Goal: Find specific page/section

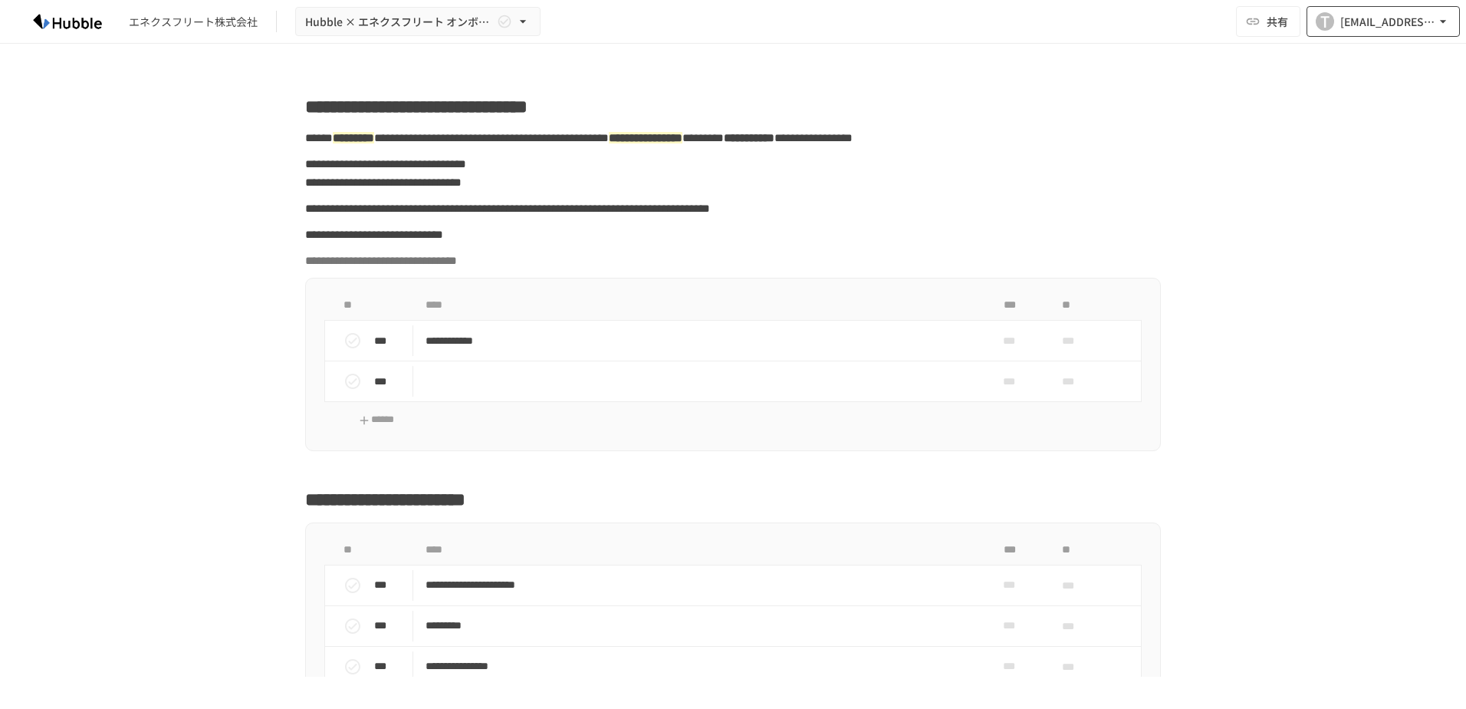
click at [1329, 16] on div "T" at bounding box center [1325, 21] width 18 height 18
click at [54, 31] on div at bounding box center [733, 354] width 1466 height 709
click at [53, 17] on img at bounding box center [67, 21] width 98 height 25
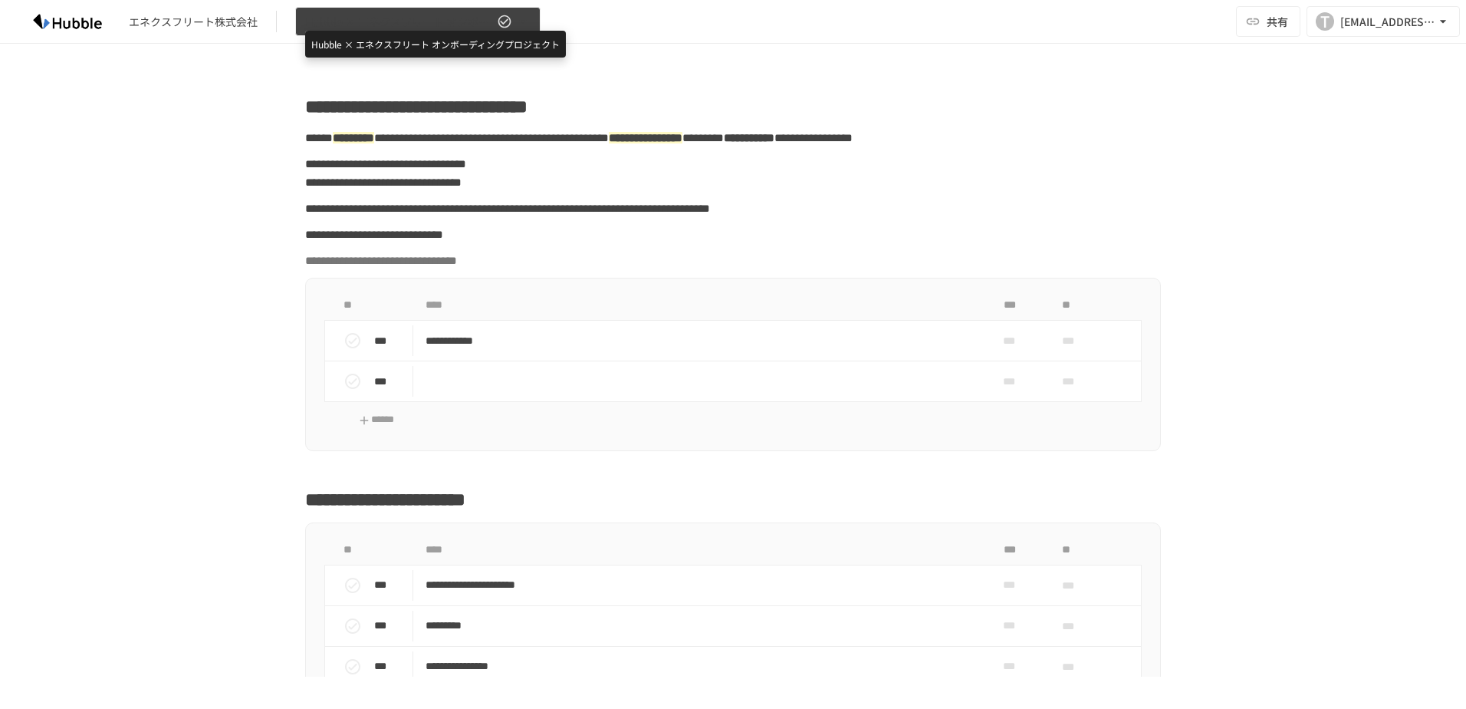
click at [437, 23] on span "Hubble × エネクスフリート オンボーディングプロジェクト" at bounding box center [399, 21] width 189 height 19
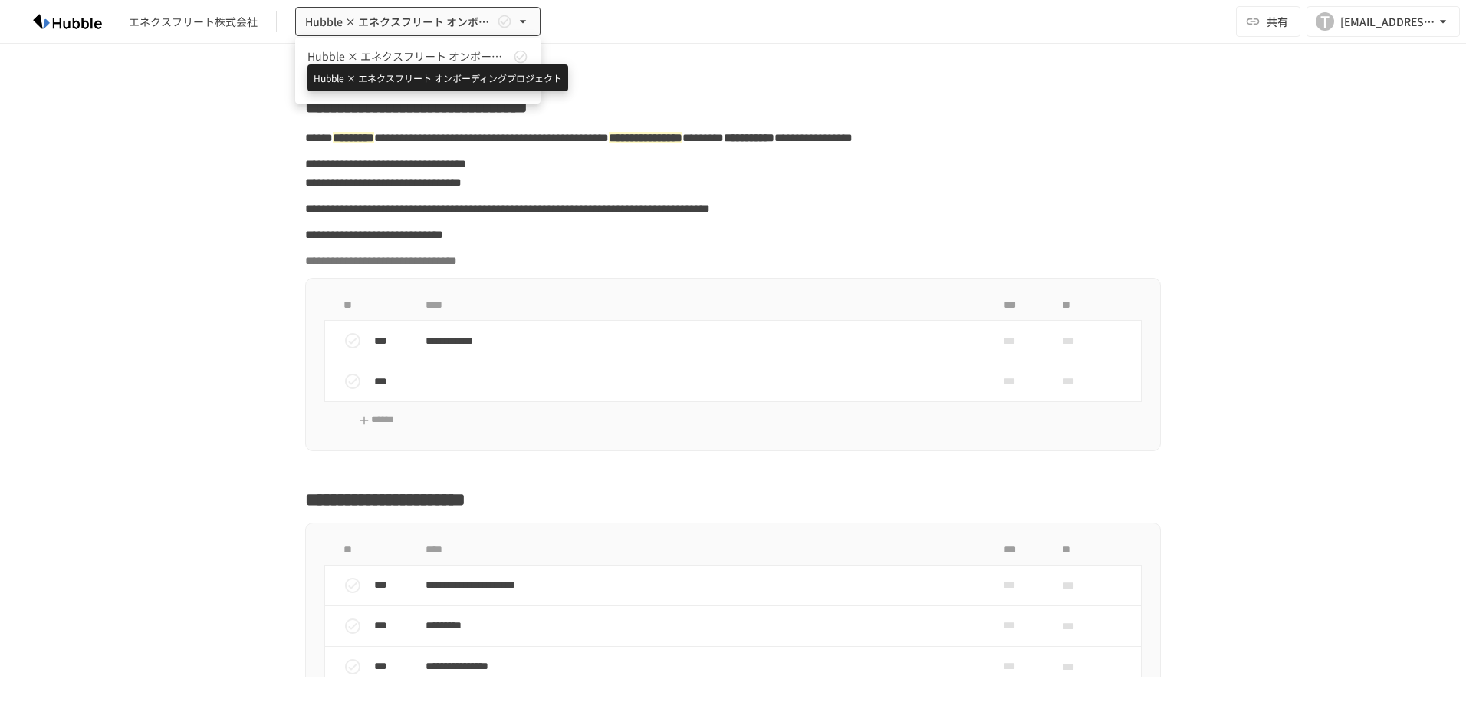
click at [444, 58] on span "Hubble × エネクスフリート オンボーディングプロジェクト" at bounding box center [408, 56] width 202 height 16
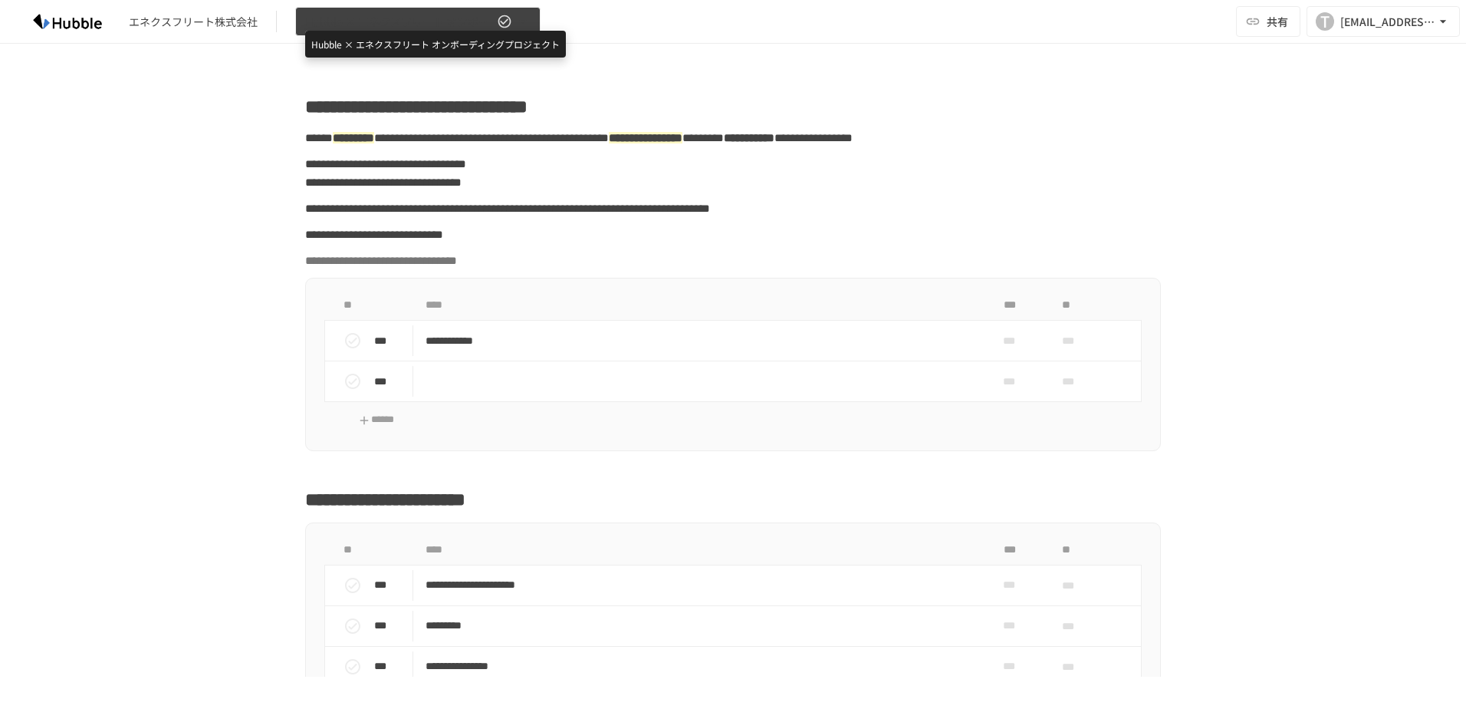
click at [421, 18] on span "Hubble × エネクスフリート オンボーディングプロジェクト" at bounding box center [399, 21] width 189 height 19
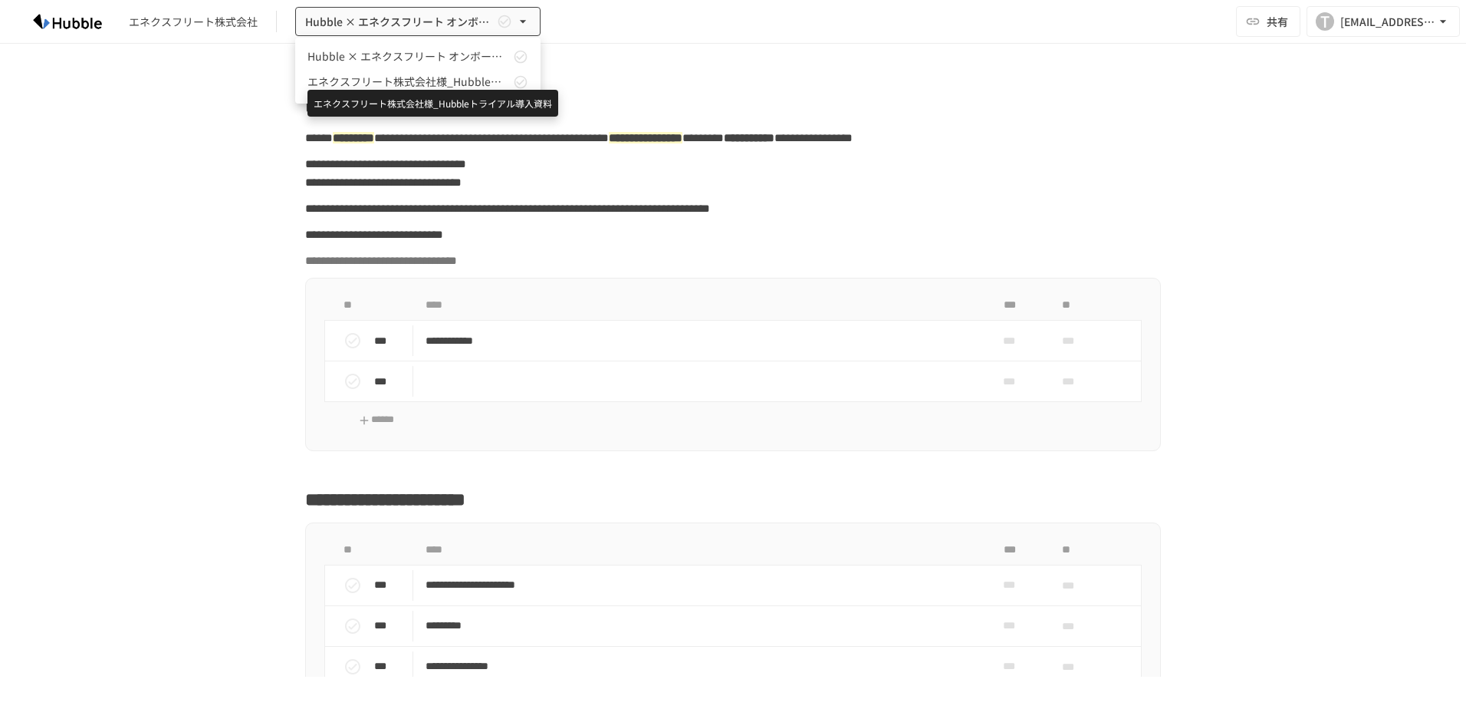
click at [428, 85] on span "エネクスフリート株式会社様_Hubbleトライアル導入資料" at bounding box center [408, 82] width 202 height 16
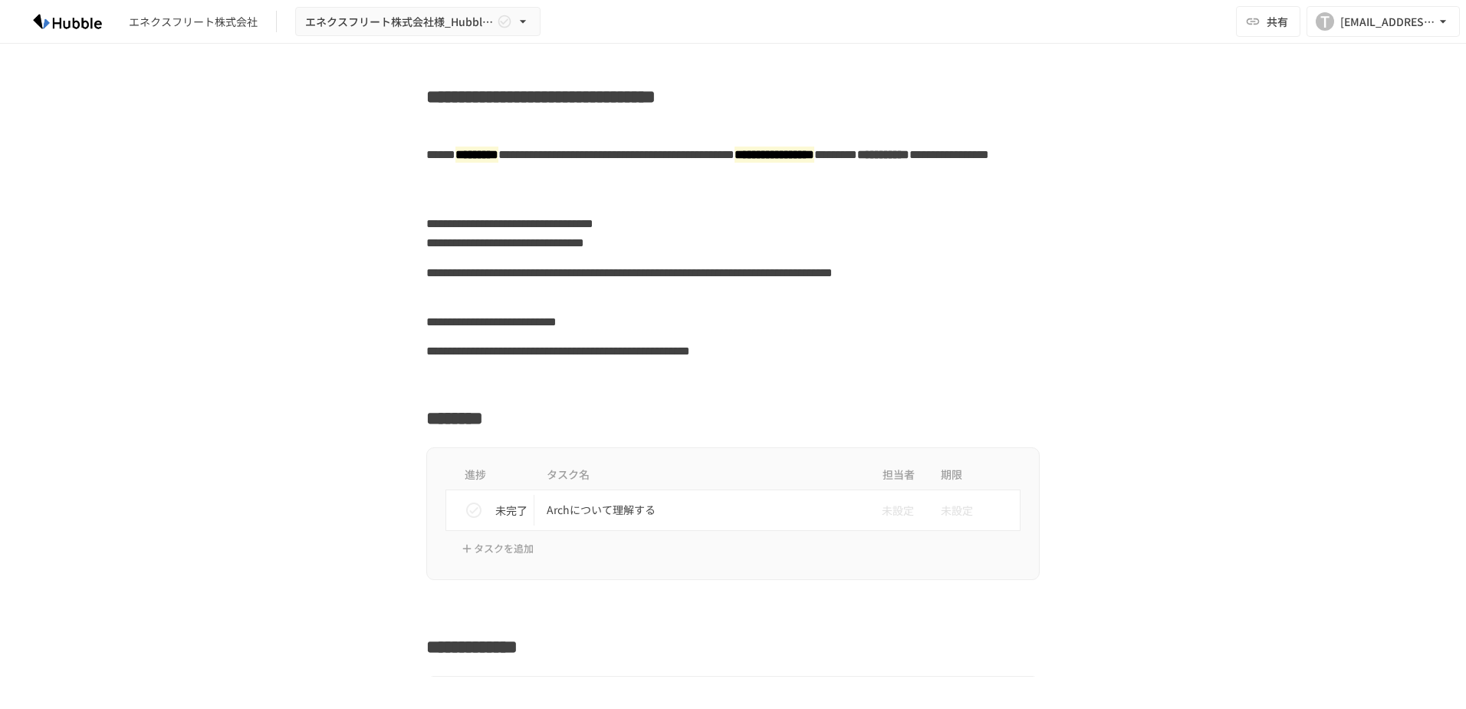
click at [46, 19] on img at bounding box center [67, 21] width 98 height 25
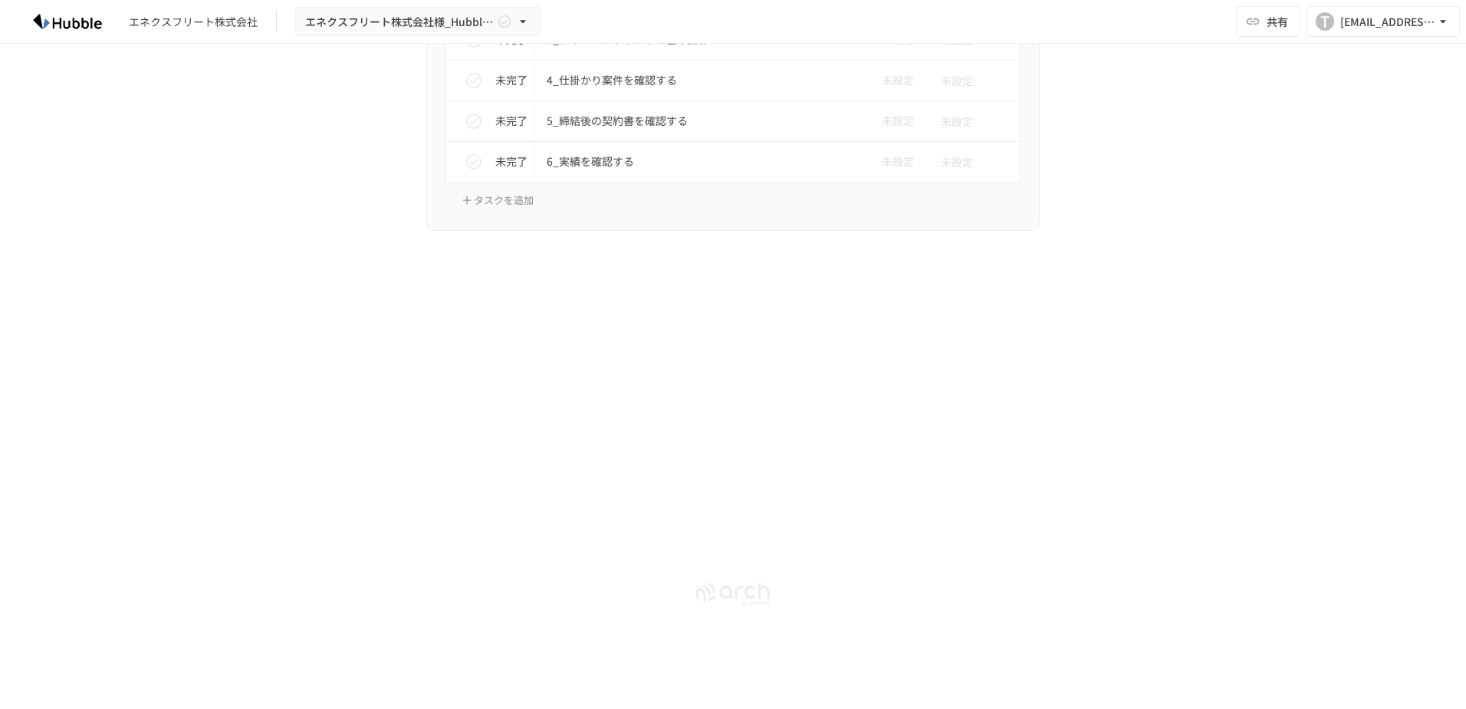
scroll to position [4918, 0]
